Goal: Task Accomplishment & Management: Manage account settings

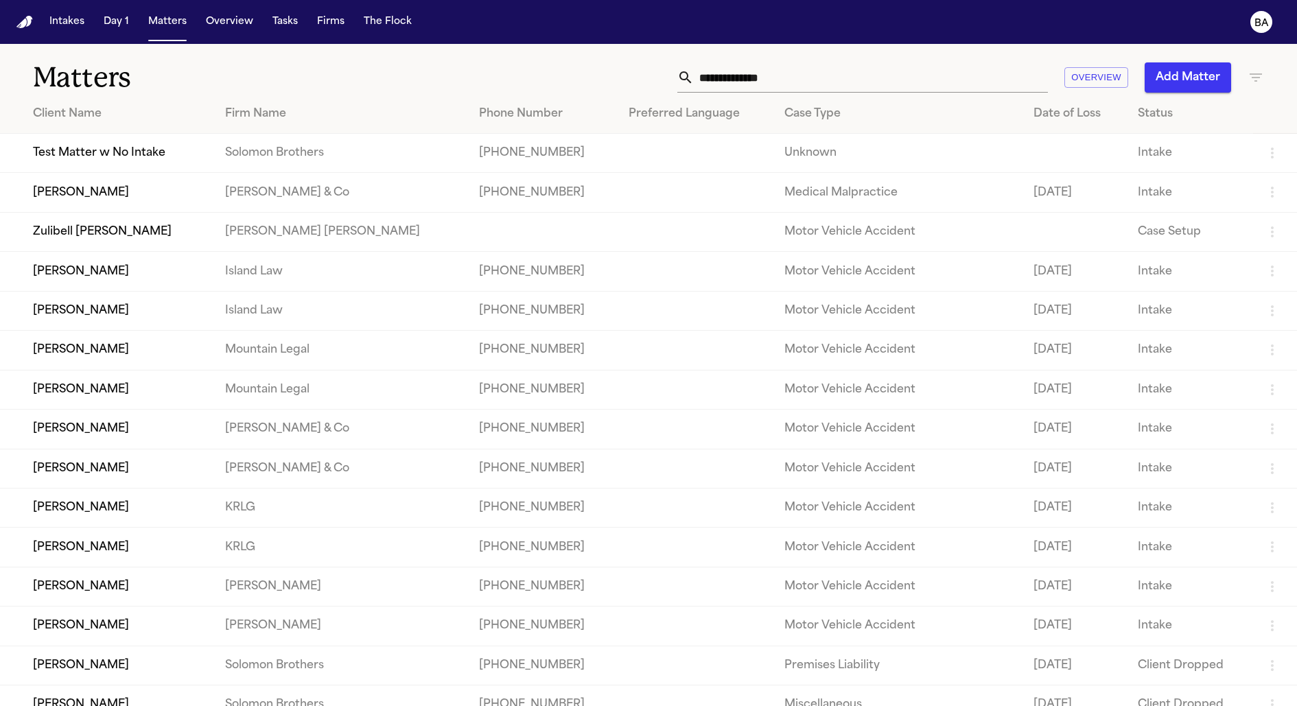
click at [818, 67] on input "text" at bounding box center [871, 77] width 354 height 30
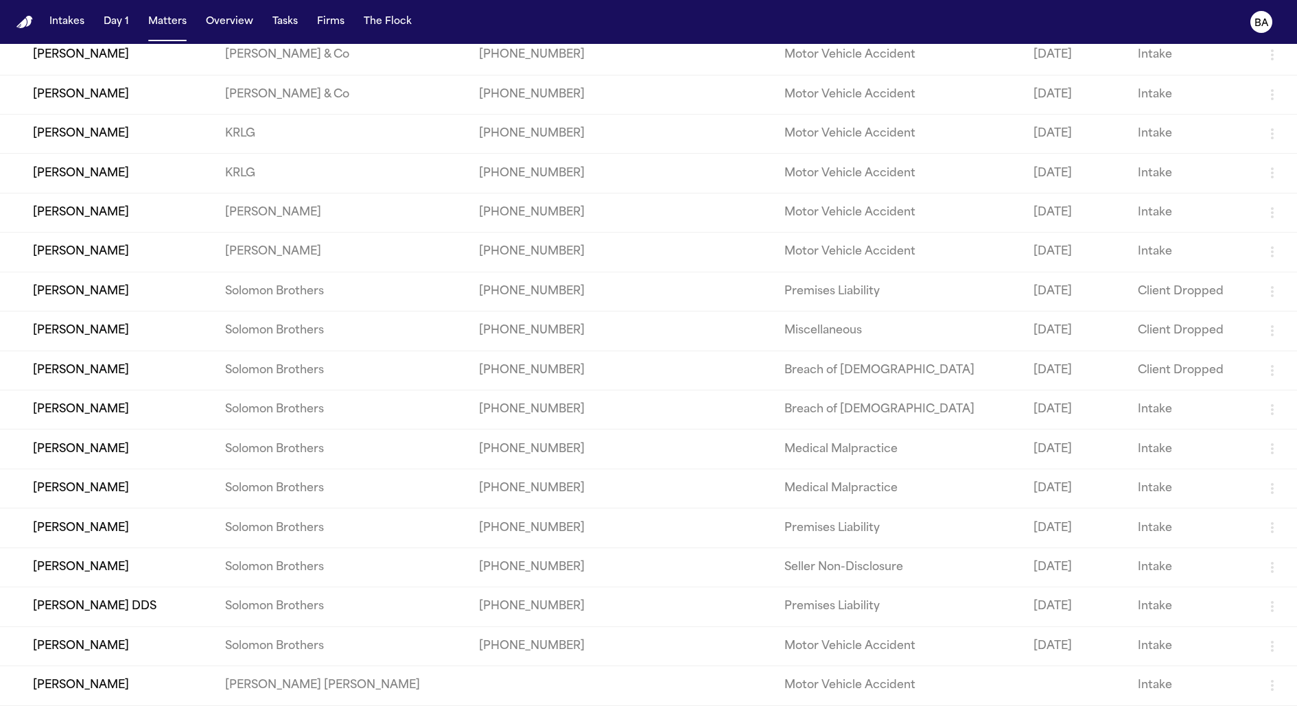
click at [148, 444] on td "[PERSON_NAME]" at bounding box center [107, 449] width 214 height 39
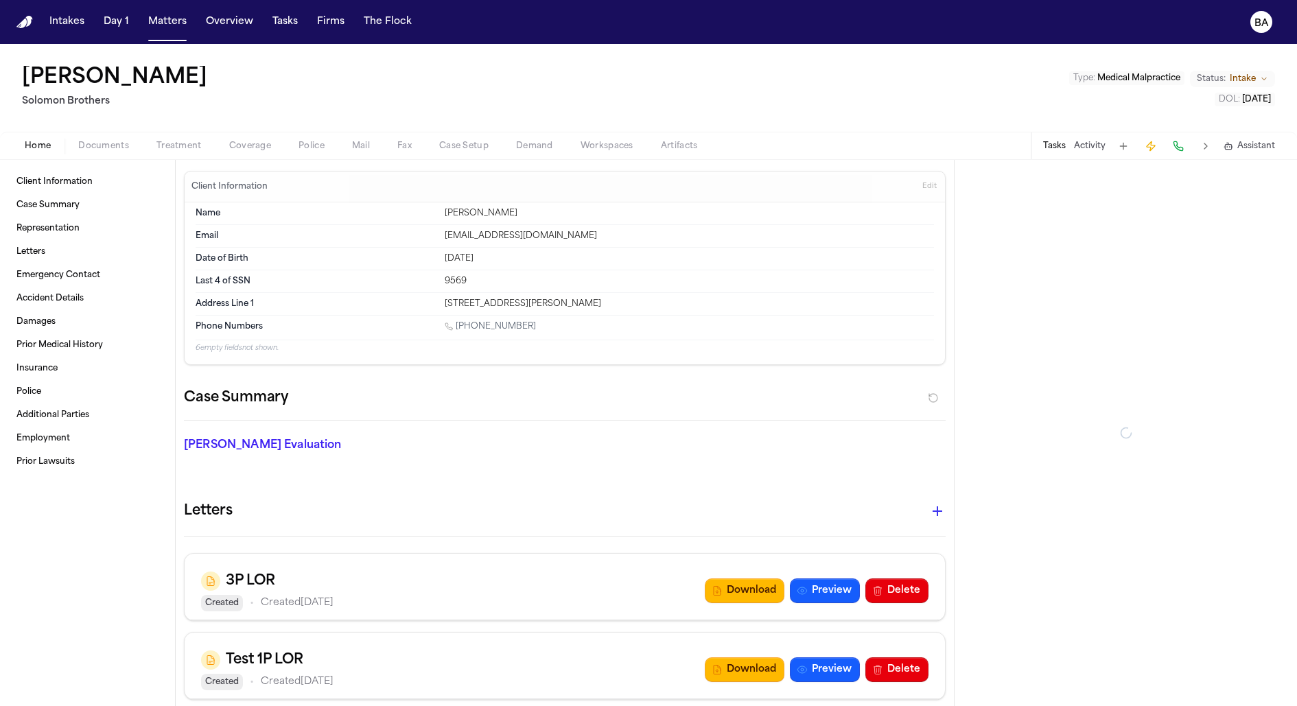
click at [255, 150] on span "Coverage" at bounding box center [250, 146] width 42 height 11
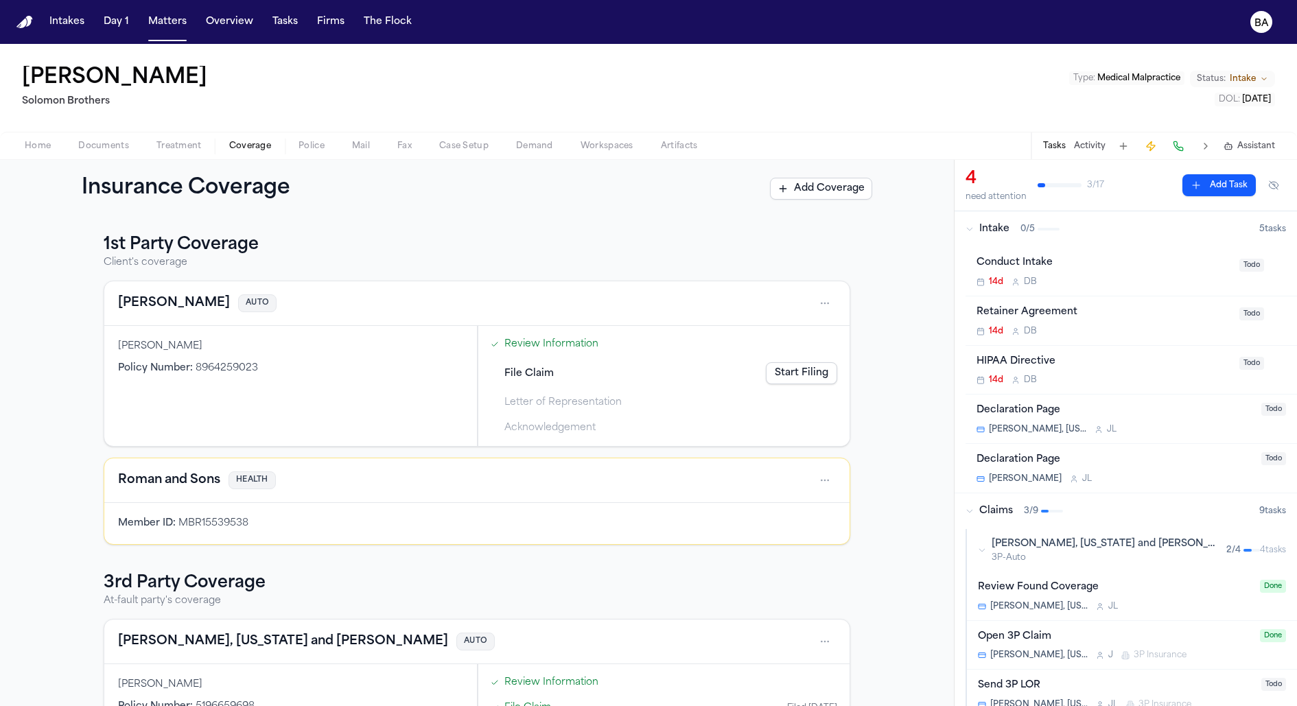
click at [541, 344] on link "Review Information" at bounding box center [551, 344] width 94 height 14
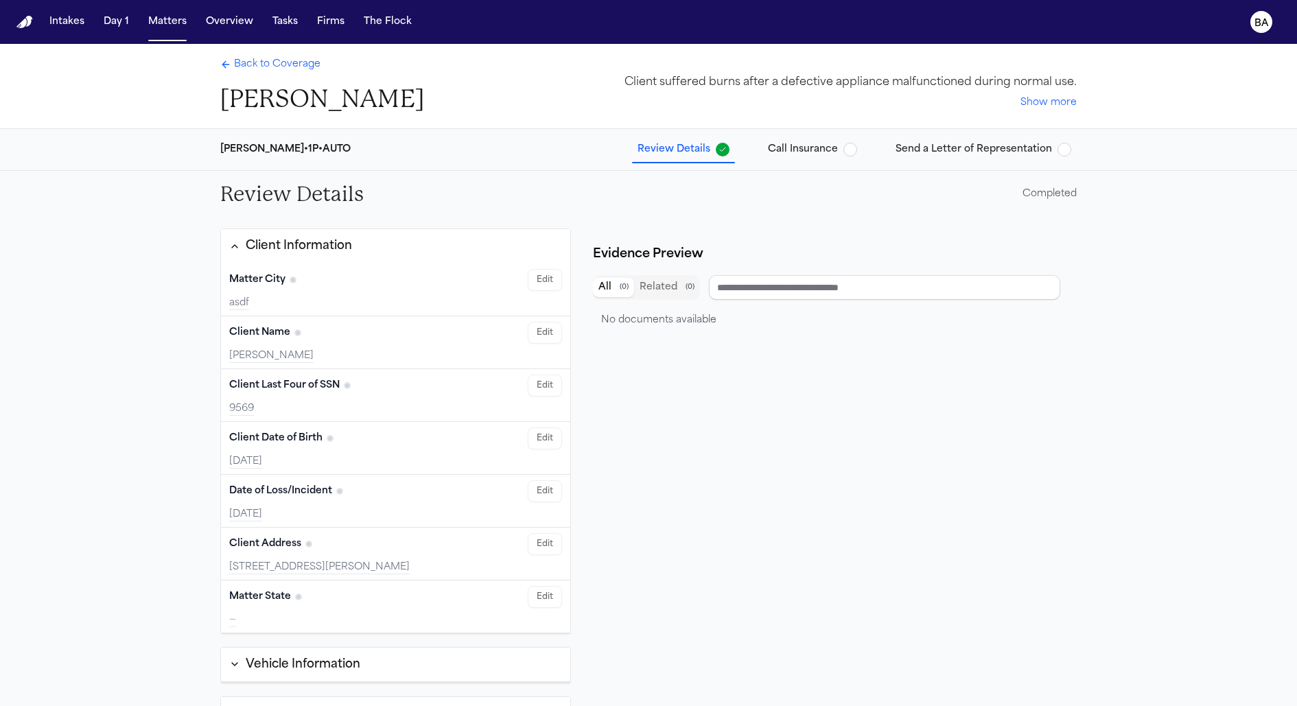
click at [819, 143] on span "Call Insurance" at bounding box center [803, 150] width 70 height 14
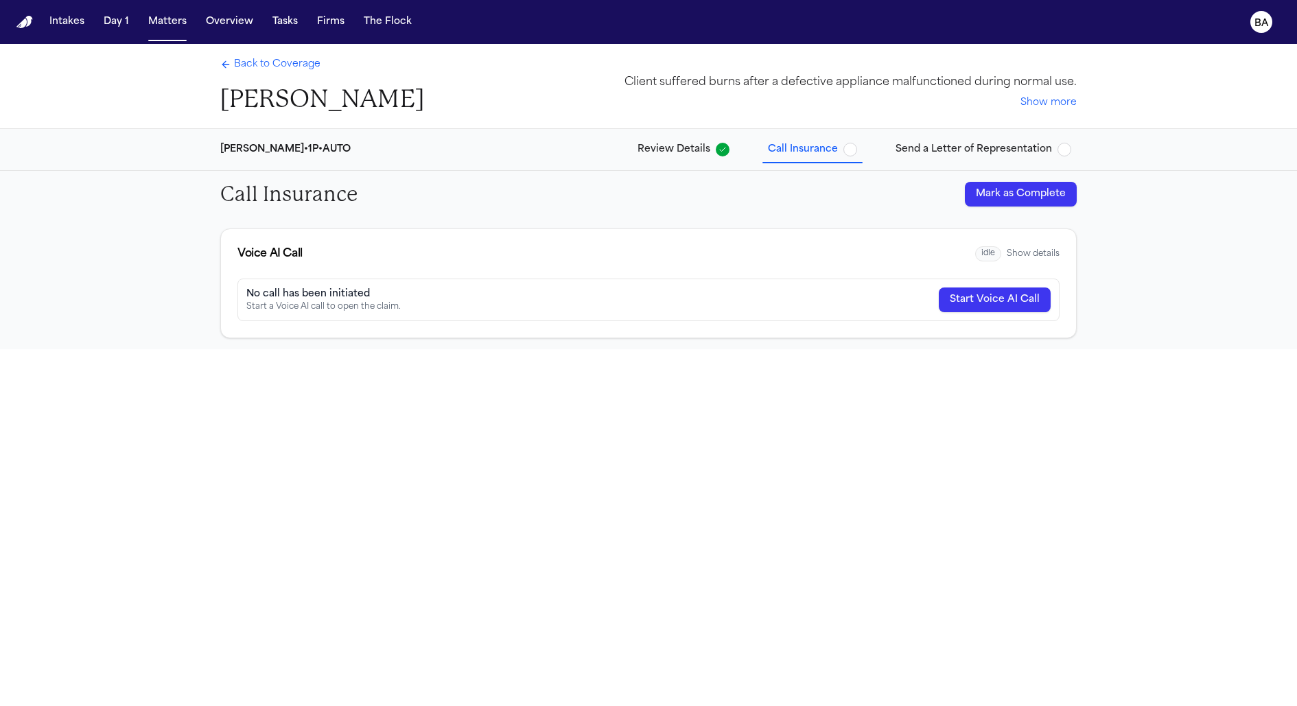
click at [1024, 255] on button "Show details" at bounding box center [1033, 253] width 53 height 11
click at [1024, 255] on button "Hide details" at bounding box center [1035, 253] width 48 height 11
click at [990, 250] on span "idle" at bounding box center [988, 254] width 26 height 16
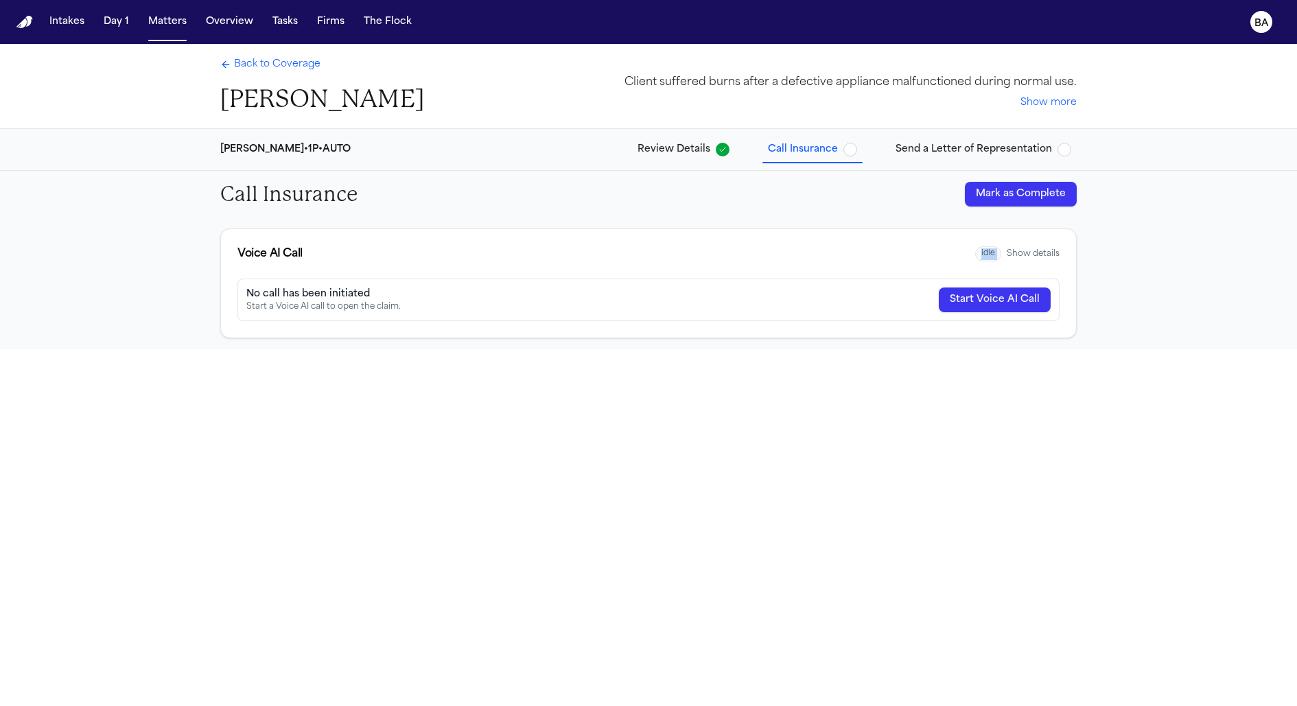
click at [1037, 251] on button "Show details" at bounding box center [1033, 253] width 53 height 11
click at [994, 300] on button "Start Voice AI Call" at bounding box center [995, 299] width 112 height 25
click at [989, 294] on button "Start Voice AI Call" at bounding box center [995, 299] width 112 height 25
click at [984, 298] on button "Start Voice AI Call" at bounding box center [995, 299] width 112 height 25
click at [991, 248] on span "idle" at bounding box center [993, 254] width 26 height 16
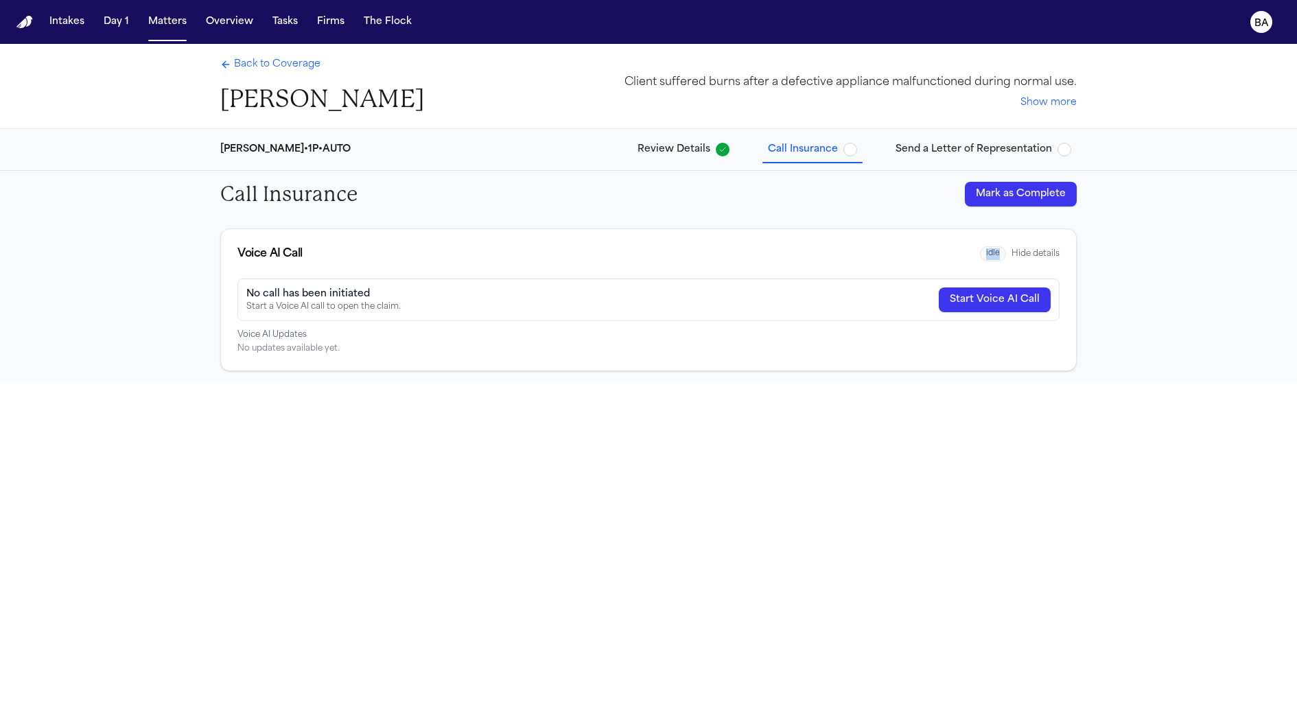
click at [991, 248] on span "idle" at bounding box center [993, 254] width 26 height 16
click at [1053, 392] on div "Back to Coverage [PERSON_NAME] Client suffered burns after a defective applianc…" at bounding box center [648, 397] width 1297 height 706
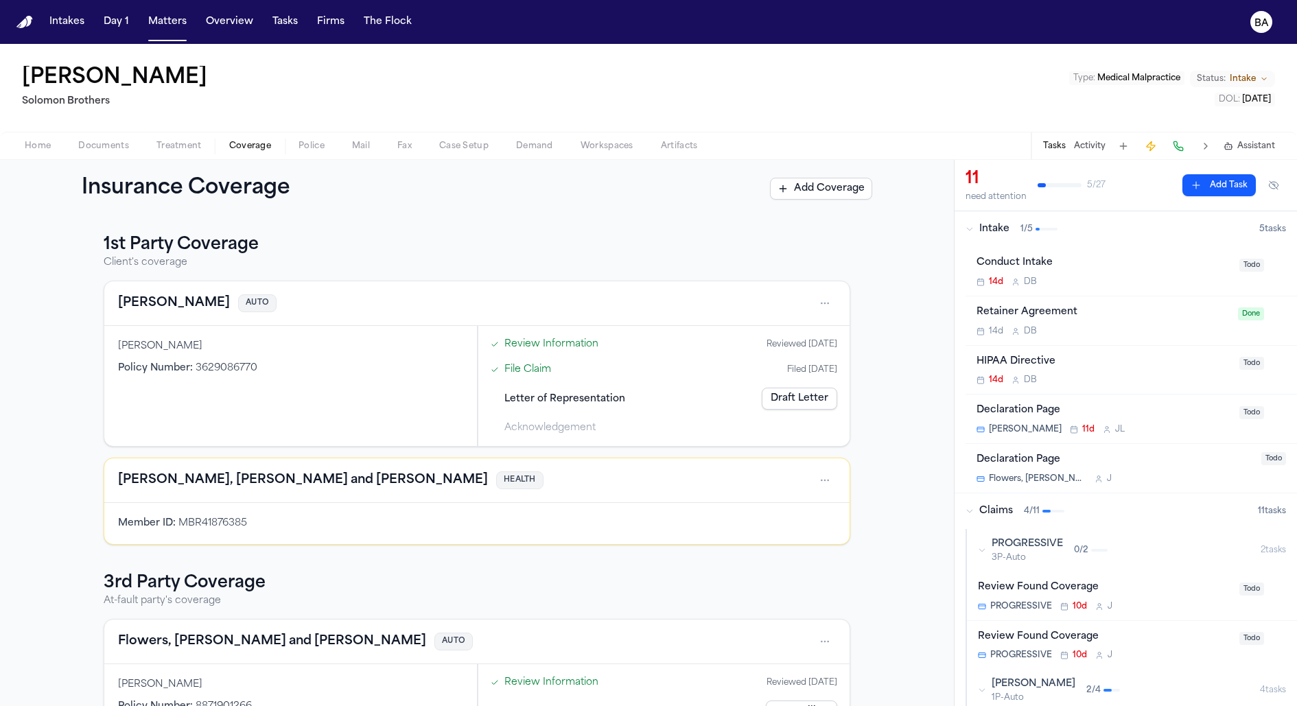
click at [534, 346] on link "Review Information" at bounding box center [551, 344] width 94 height 14
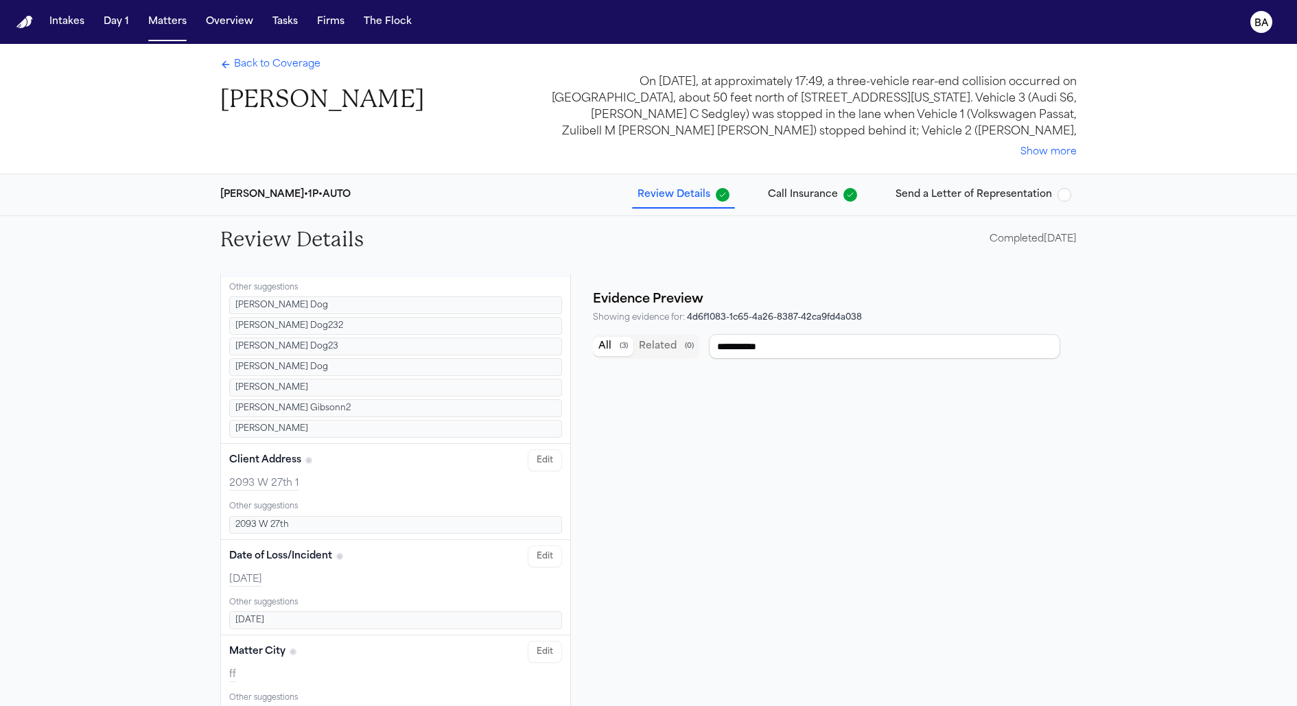
scroll to position [172, 0]
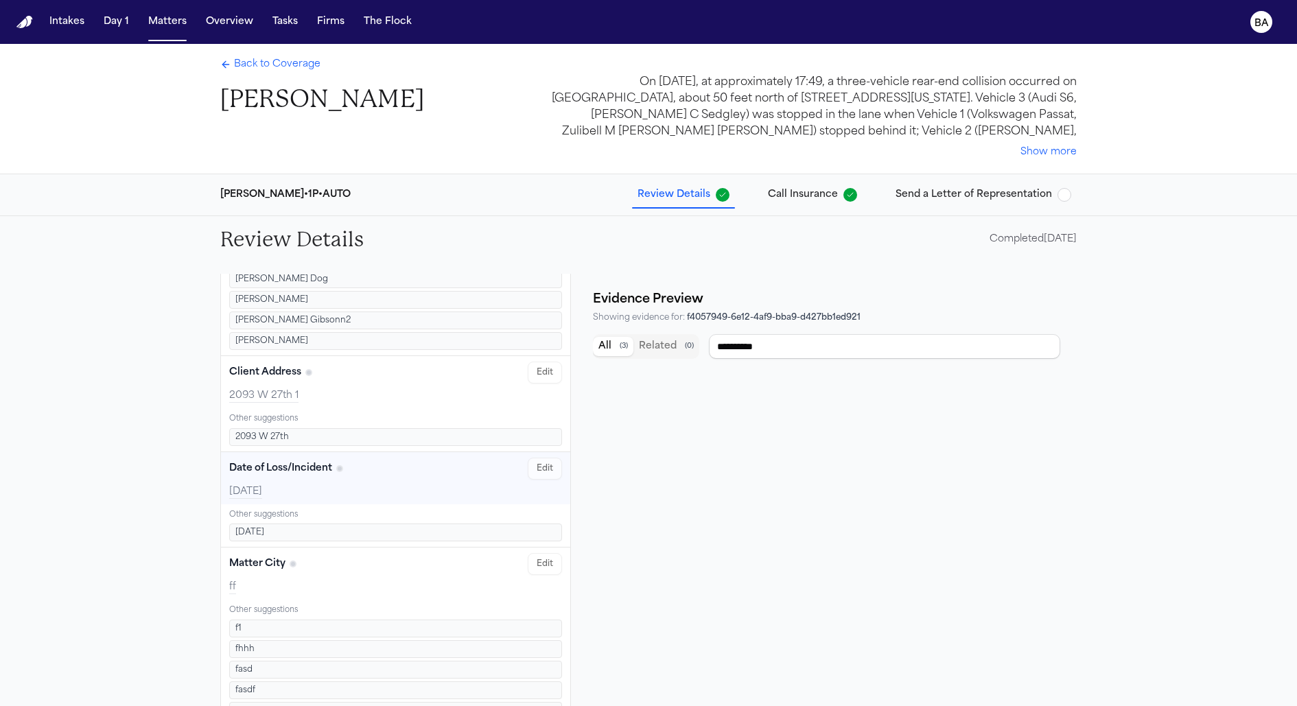
type input "**********"
click at [797, 350] on input "**********" at bounding box center [884, 346] width 351 height 25
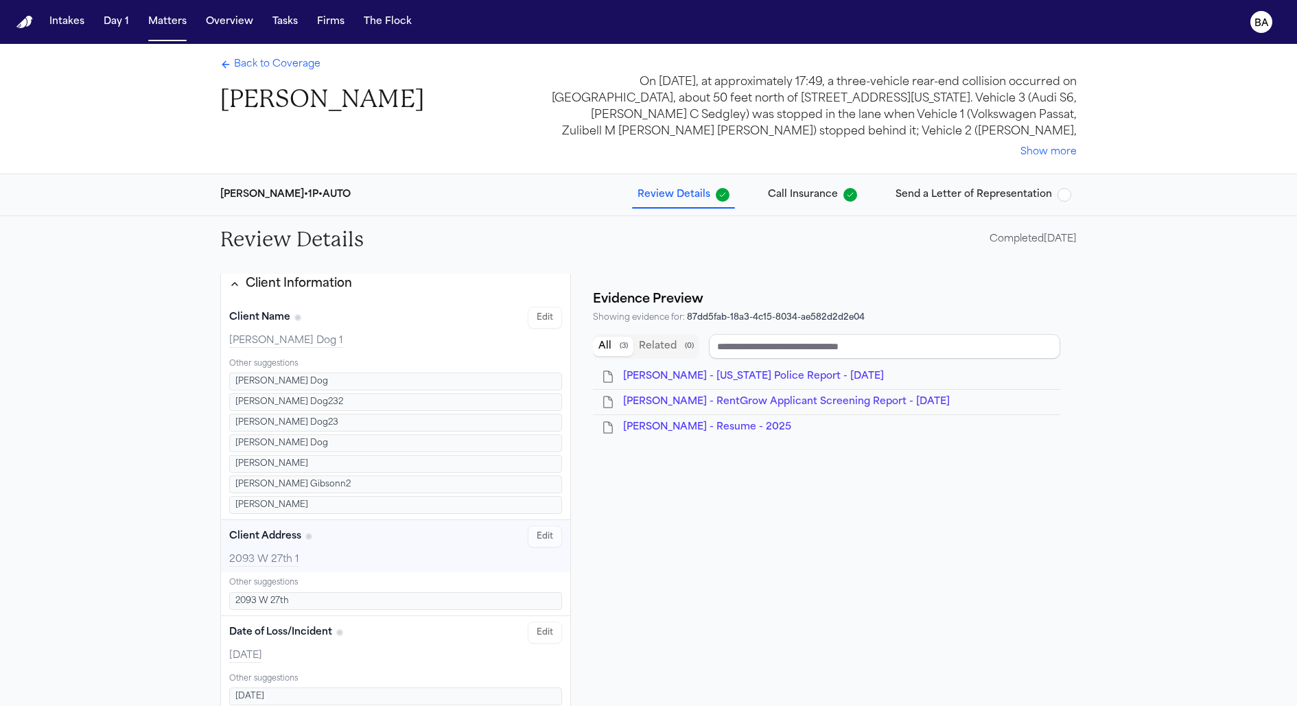
scroll to position [0, 0]
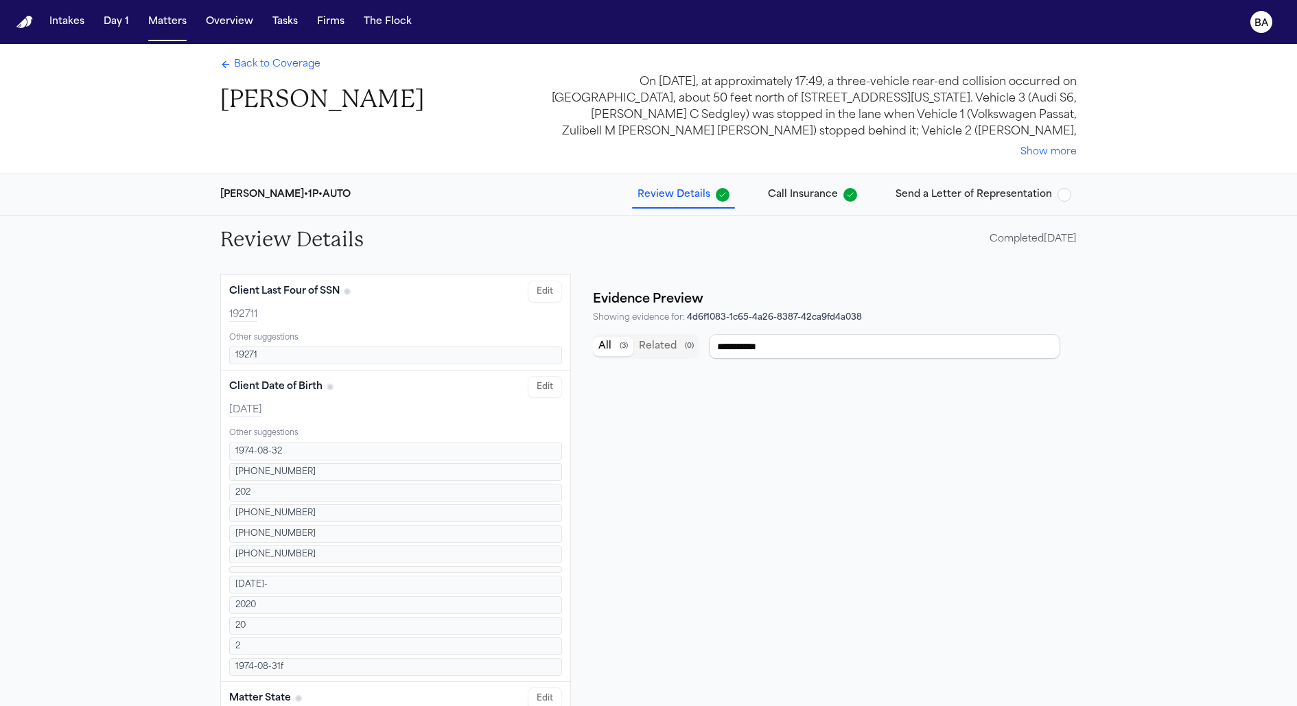
type input "**********"
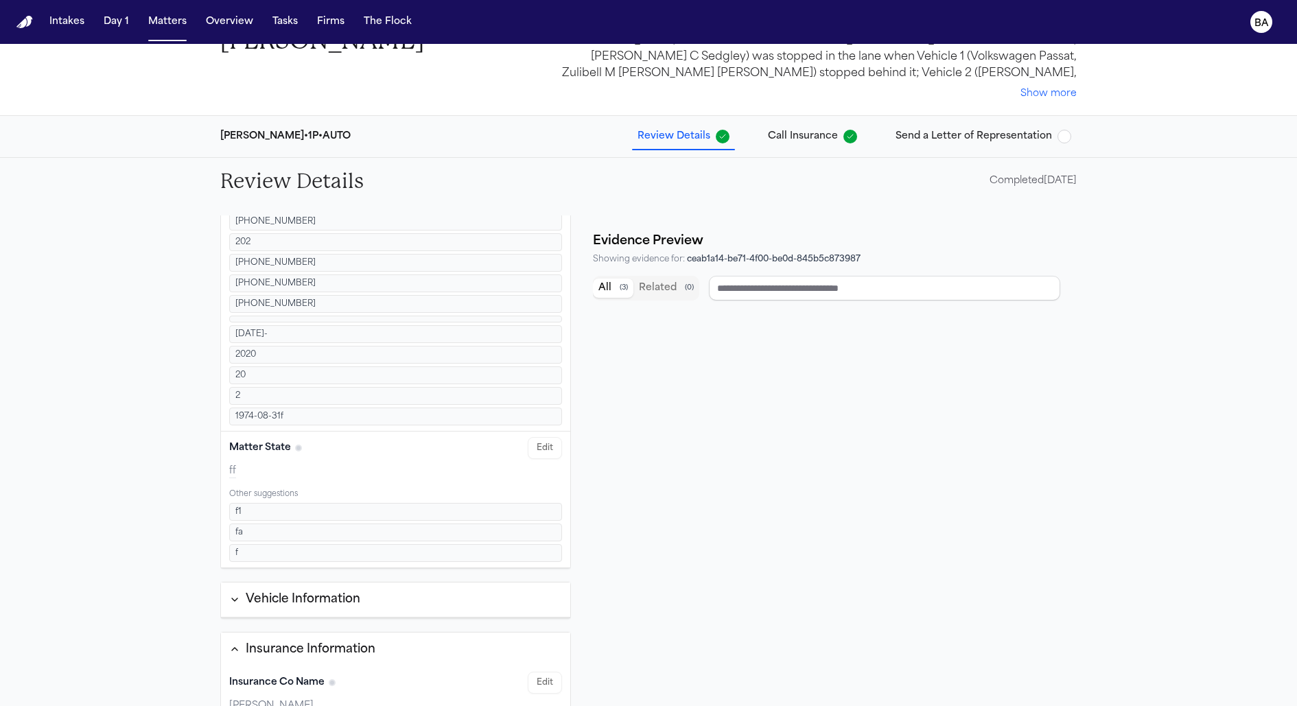
scroll to position [82, 0]
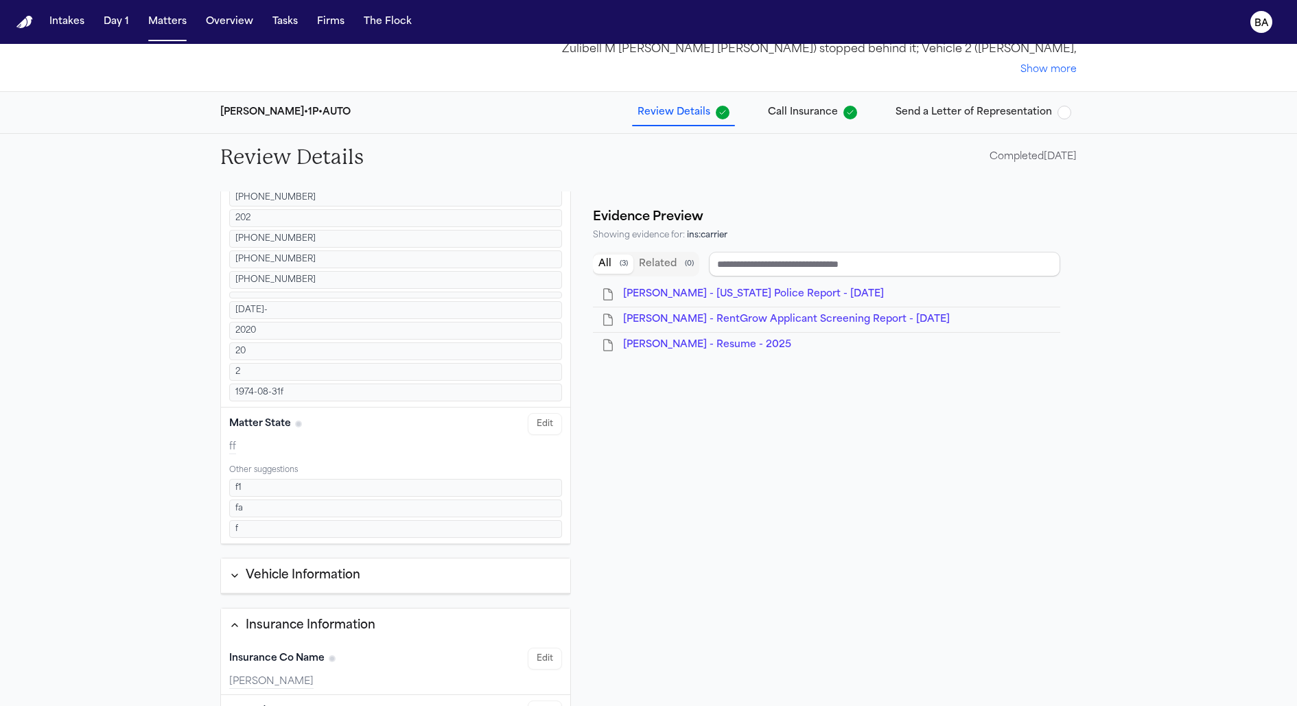
click at [297, 567] on button "Vehicle Information" at bounding box center [395, 576] width 349 height 35
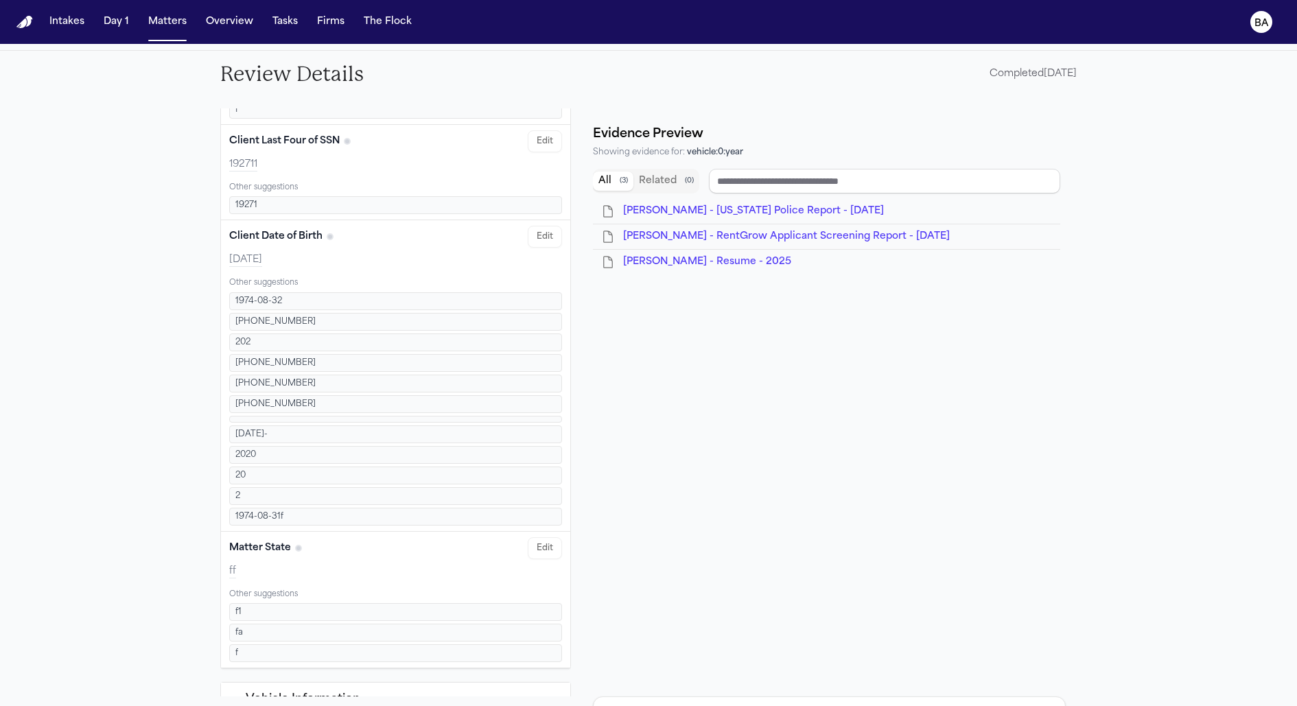
scroll to position [511, 0]
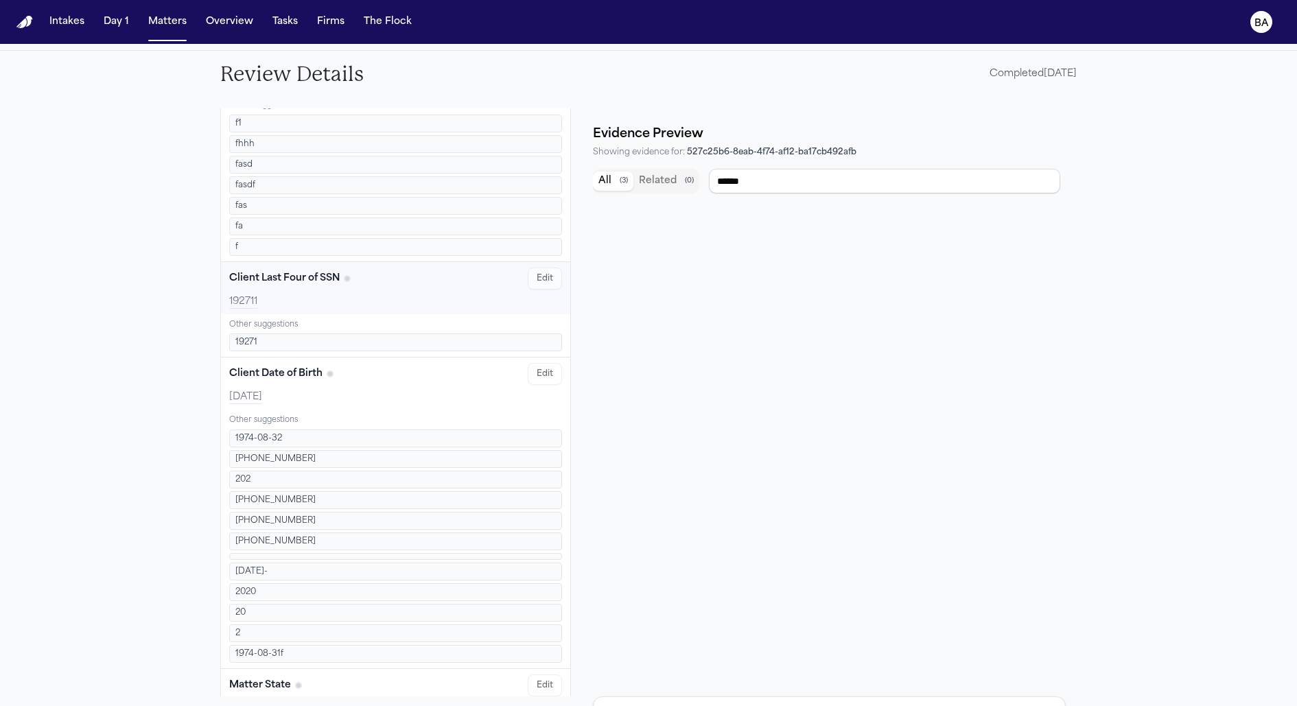
type input "**********"
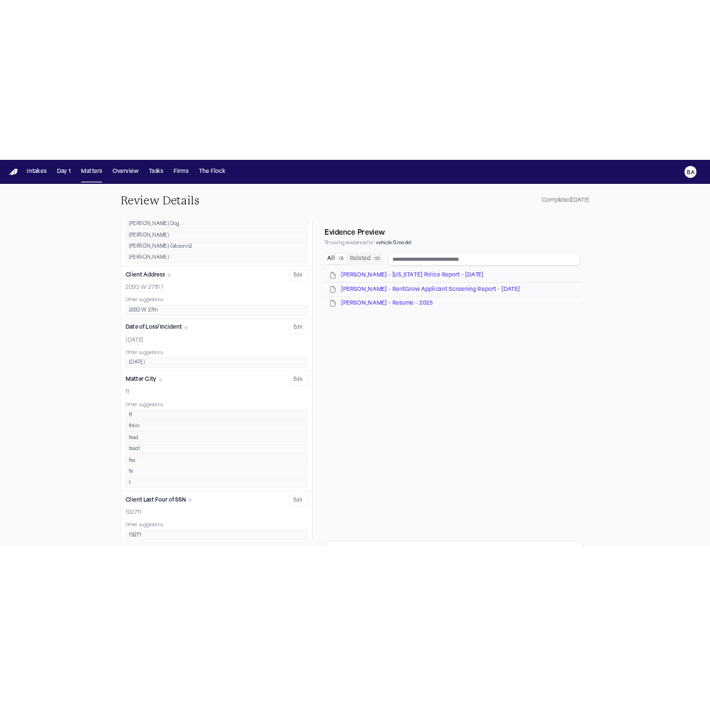
scroll to position [0, 0]
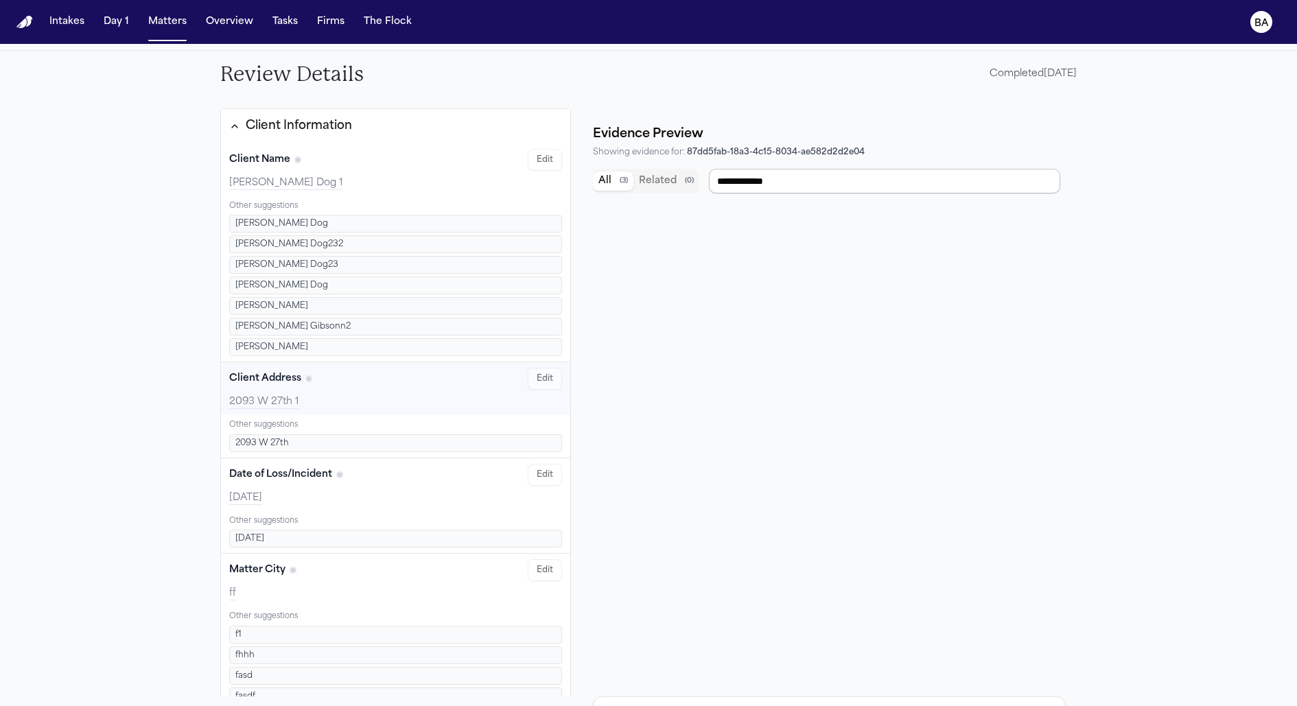
click at [771, 182] on input "**********" at bounding box center [884, 181] width 351 height 25
type input "**********"
click at [314, 135] on button "Client Information" at bounding box center [395, 126] width 349 height 34
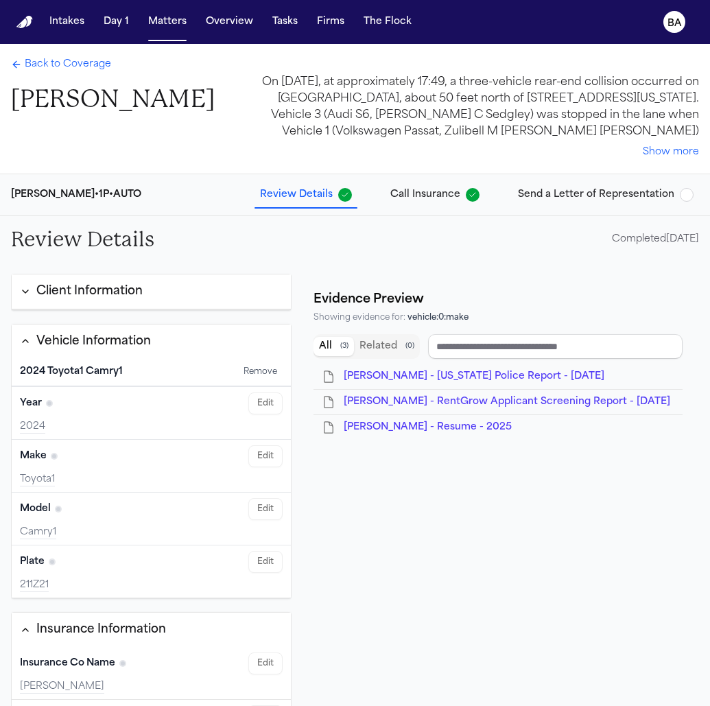
click at [129, 285] on div "Client Information" at bounding box center [89, 292] width 106 height 18
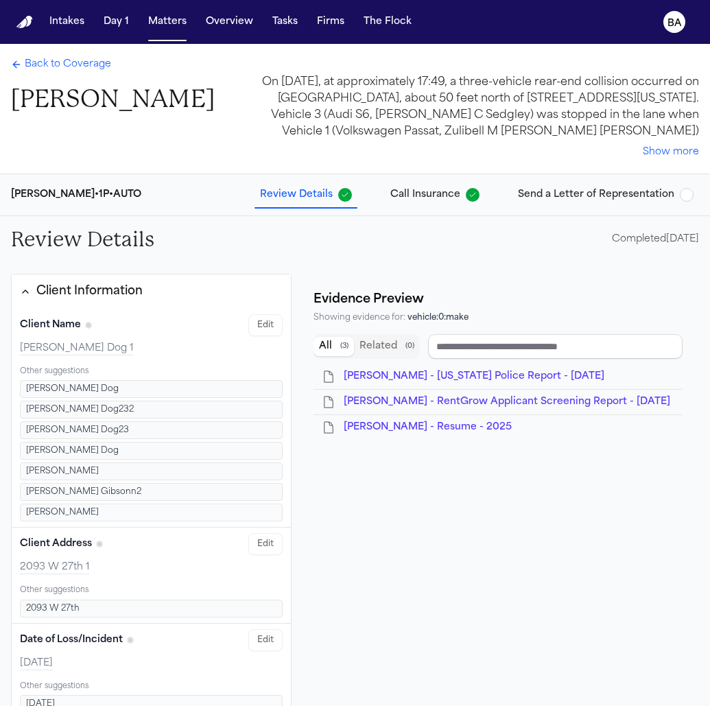
type input "**********"
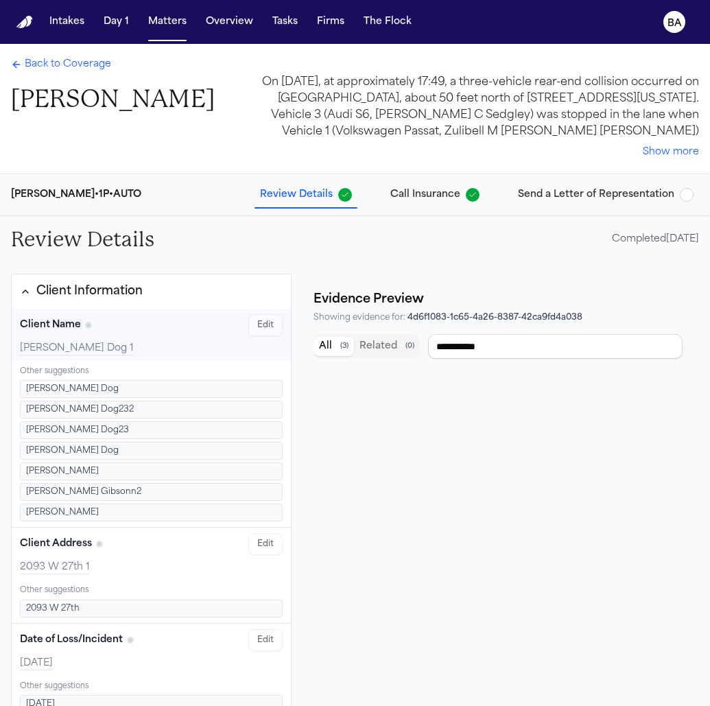
click at [97, 71] on span "Back to Coverage" at bounding box center [68, 65] width 86 height 14
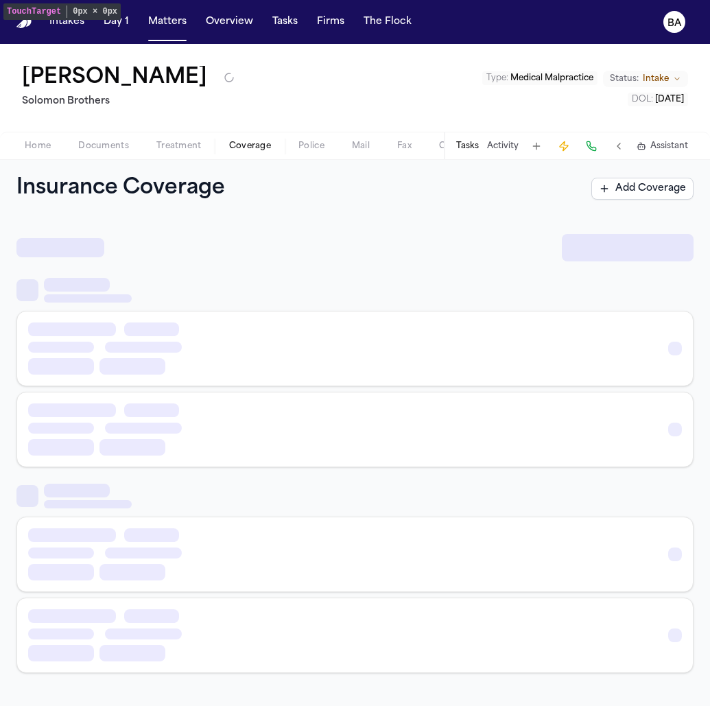
click at [100, 156] on div "Home Documents Treatment Coverage Police Mail Fax Case Setup Demand Workspaces …" at bounding box center [355, 145] width 710 height 27
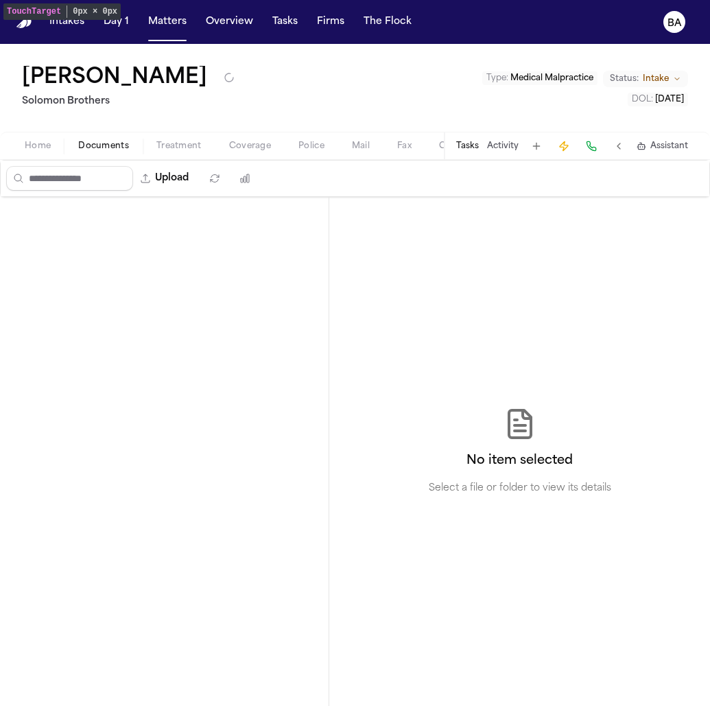
click at [89, 147] on span "Documents" at bounding box center [103, 146] width 51 height 11
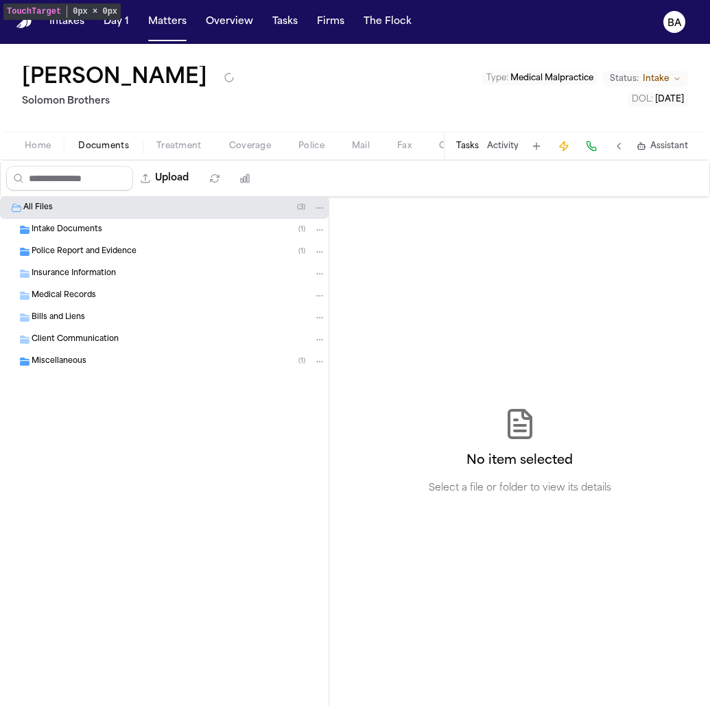
click at [110, 253] on span "Police Report and Evidence" at bounding box center [84, 252] width 105 height 12
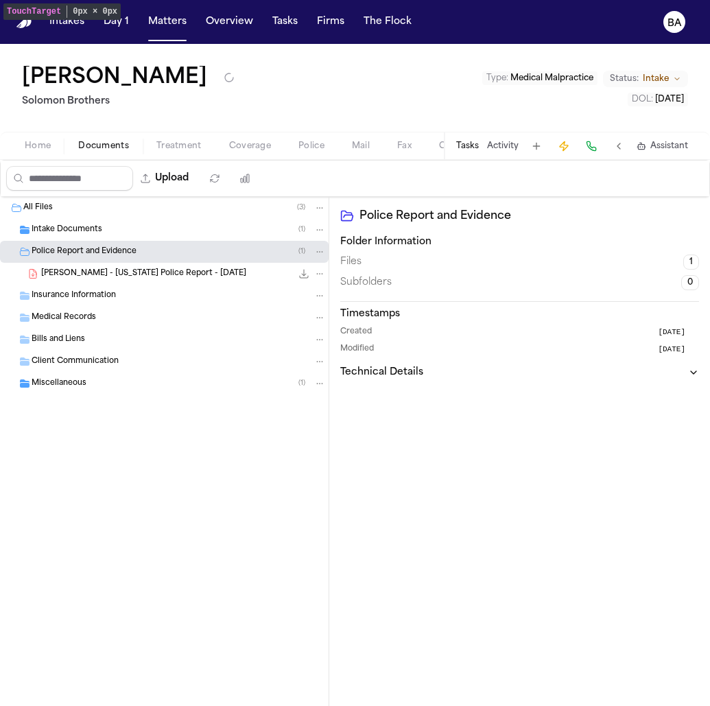
click at [110, 269] on span "J. Gibson - Utah Police Report - 7.10.25" at bounding box center [143, 274] width 205 height 12
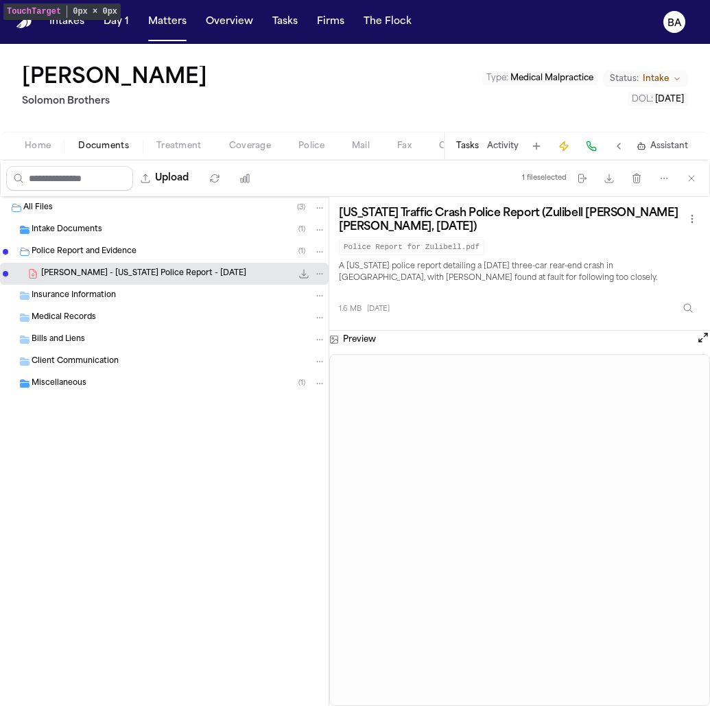
click at [196, 74] on div "Jimmy Gibson Solomon Brothers Type : Medical Malpractice Status: Intake DOL : 2…" at bounding box center [355, 88] width 710 height 88
click at [116, 222] on div "Intake Documents ( 1 )" at bounding box center [164, 230] width 329 height 22
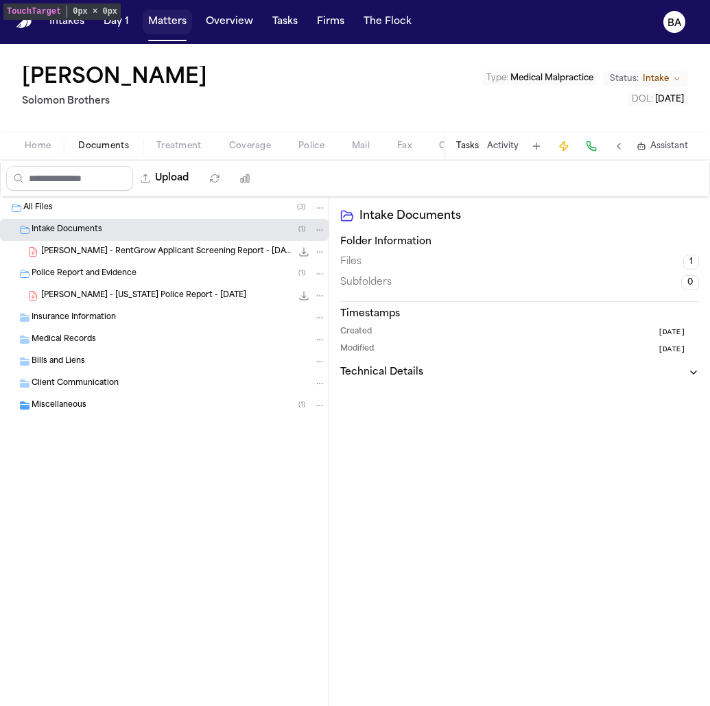
click at [175, 27] on button "Matters" at bounding box center [167, 22] width 49 height 25
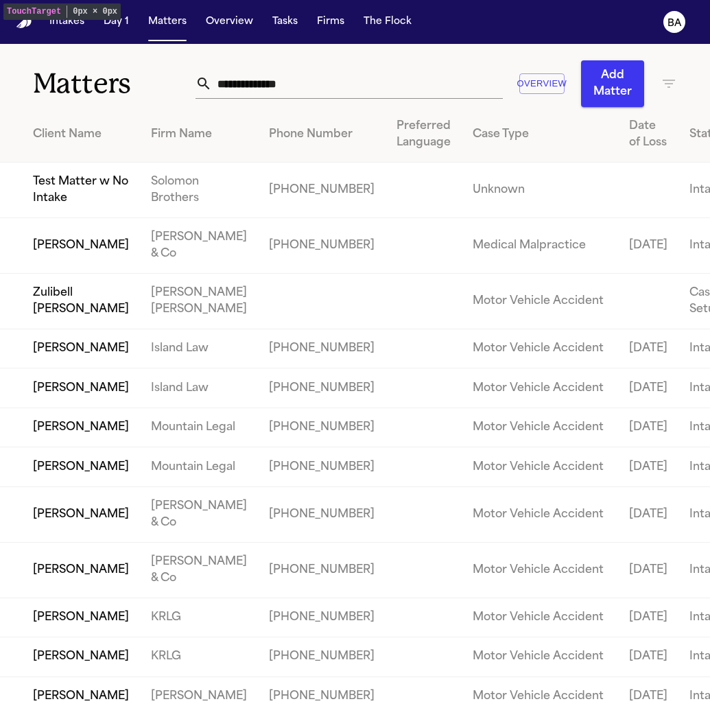
scroll to position [45, 0]
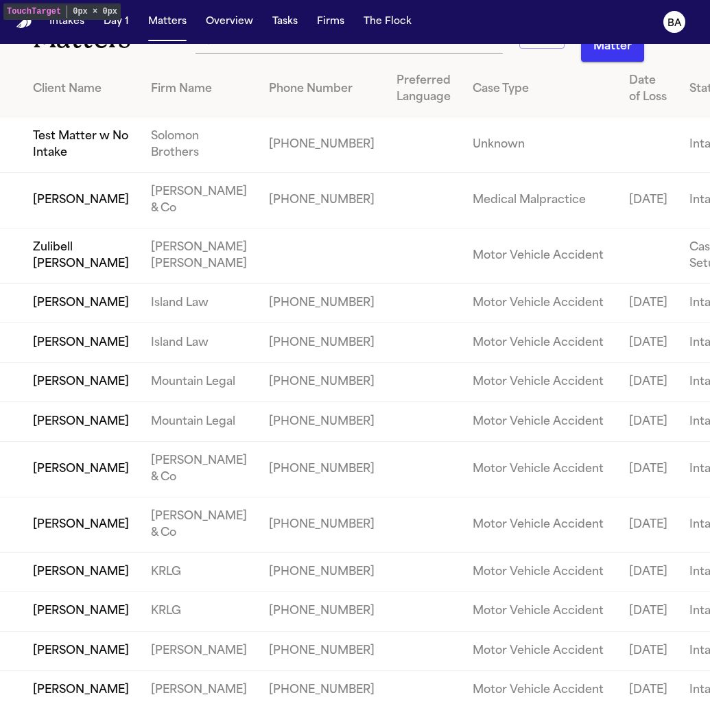
click at [106, 323] on td "[PERSON_NAME]" at bounding box center [70, 303] width 140 height 39
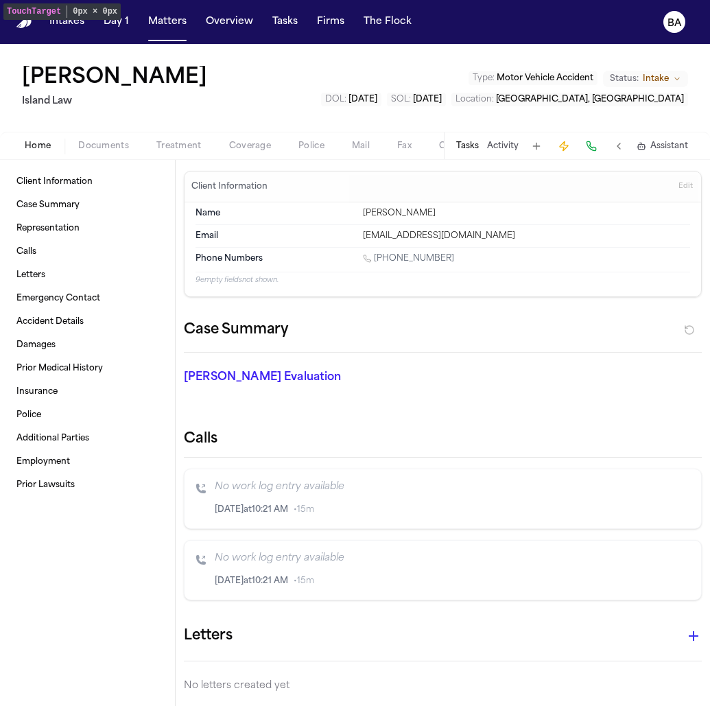
click at [114, 144] on span "Documents" at bounding box center [103, 146] width 51 height 11
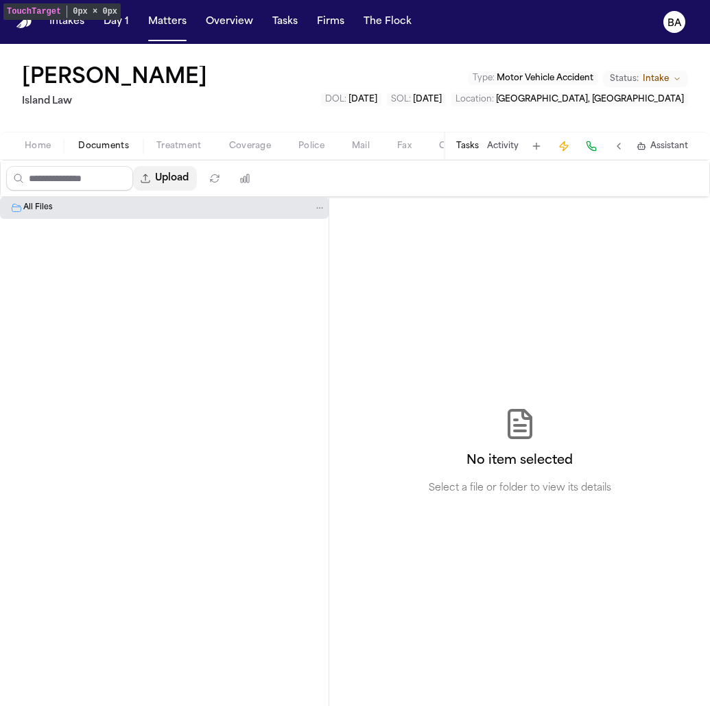
click at [172, 172] on button "Upload" at bounding box center [165, 178] width 64 height 25
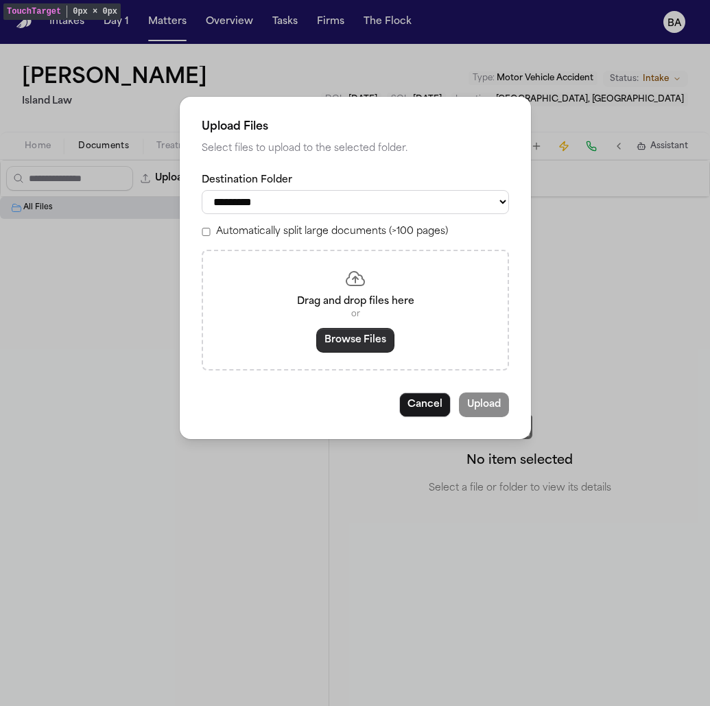
click at [331, 344] on button "Browse Files" at bounding box center [355, 340] width 78 height 25
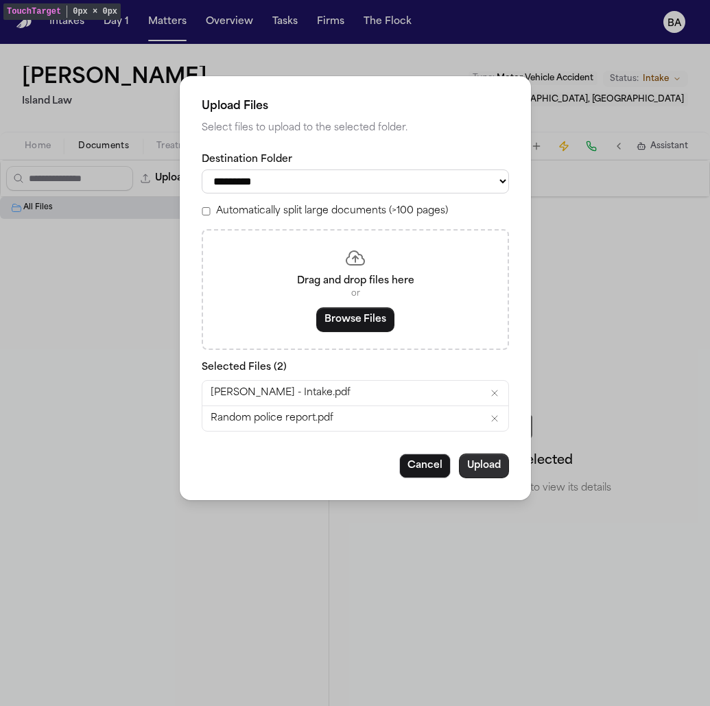
click at [489, 471] on button "Upload" at bounding box center [484, 466] width 50 height 25
